Goal: Task Accomplishment & Management: Use online tool/utility

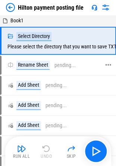
click at [107, 64] on icon at bounding box center [108, 64] width 7 height 7
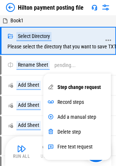
click at [50, 49] on div "Select Directory Please select the directory that you want to save TXT Hilton p…" at bounding box center [82, 41] width 151 height 18
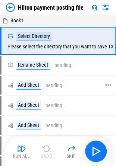
click at [106, 86] on icon at bounding box center [108, 85] width 7 height 7
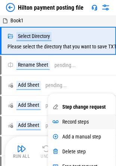
click at [69, 116] on div "Record steps" at bounding box center [81, 121] width 67 height 15
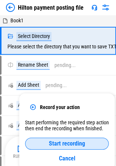
click at [57, 143] on span "Start recording" at bounding box center [67, 144] width 36 height 6
click at [51, 141] on span "End recording" at bounding box center [66, 144] width 33 height 6
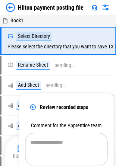
click at [30, 108] on icon at bounding box center [32, 107] width 7 height 7
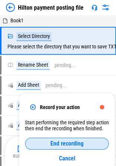
click at [30, 108] on icon at bounding box center [32, 107] width 7 height 7
